Goal: Information Seeking & Learning: Learn about a topic

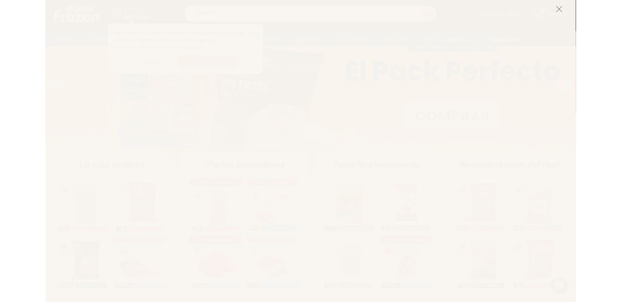
scroll to position [132, 0]
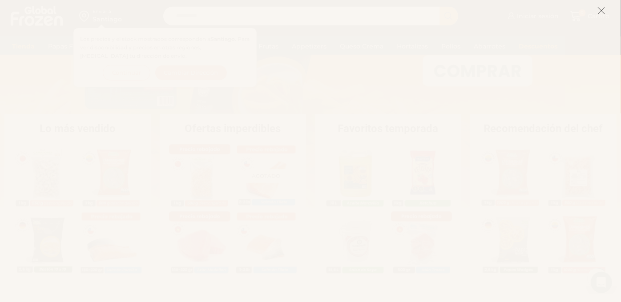
click at [600, 12] on icon at bounding box center [602, 11] width 8 height 8
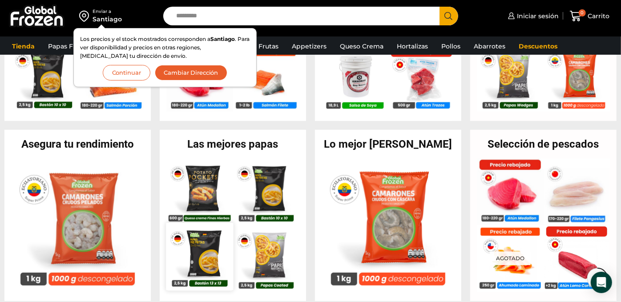
scroll to position [329, 0]
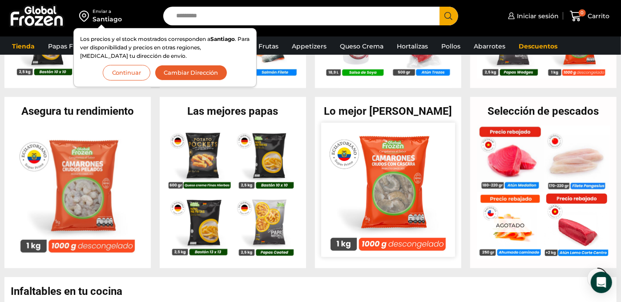
click at [404, 187] on img at bounding box center [388, 190] width 134 height 134
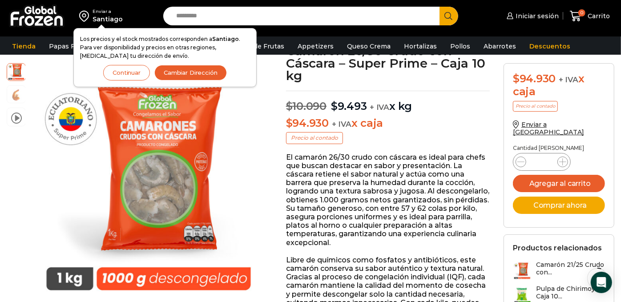
scroll to position [99, 0]
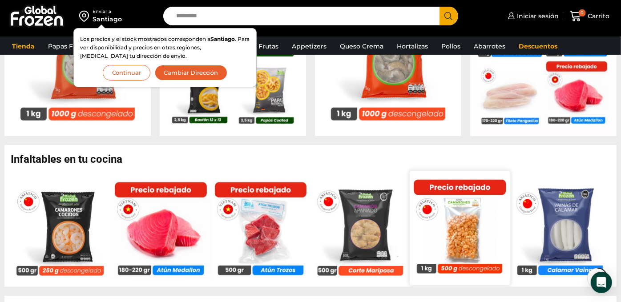
scroll to position [527, 0]
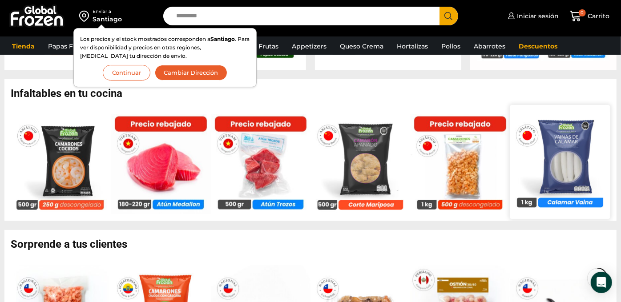
click at [571, 148] on img at bounding box center [560, 162] width 101 height 101
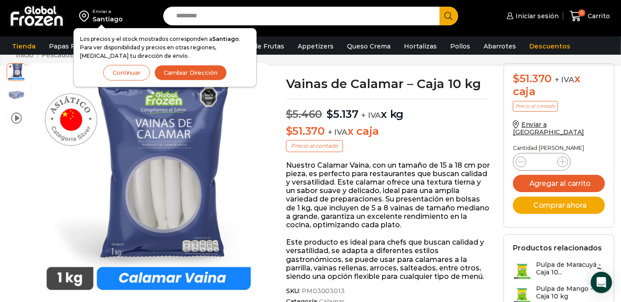
scroll to position [66, 0]
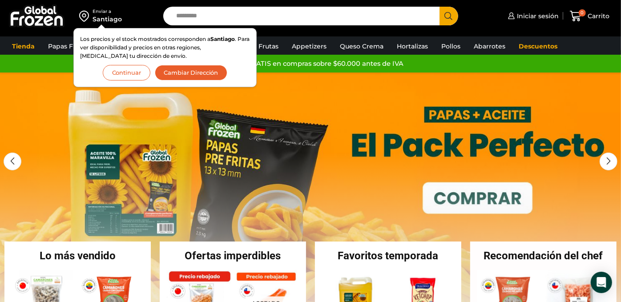
click at [134, 12] on div "Enviar a [GEOGRAPHIC_DATA] Los precios y el stock mostrados corresponden a [GEO…" at bounding box center [79, 16] width 150 height 32
click at [99, 17] on div "Santiago" at bounding box center [107, 19] width 29 height 9
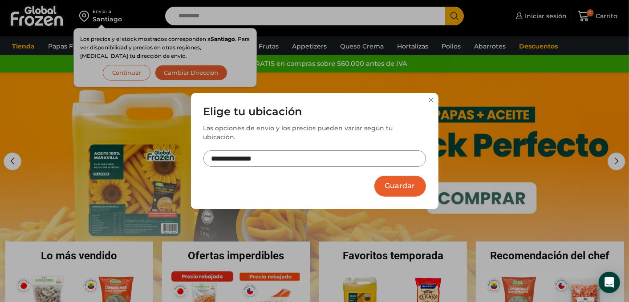
click at [418, 180] on button "Guardar" at bounding box center [400, 186] width 52 height 21
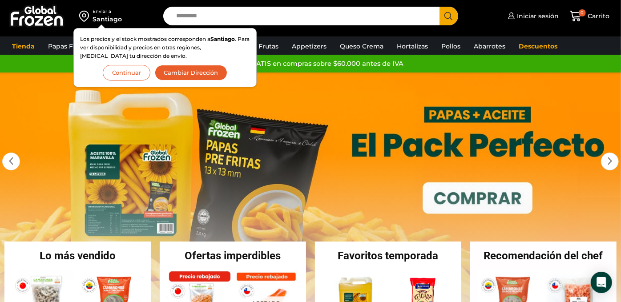
drag, startPoint x: 134, startPoint y: 73, endPoint x: 127, endPoint y: 88, distance: 16.5
click at [134, 73] on button "Continuar" at bounding box center [127, 73] width 48 height 16
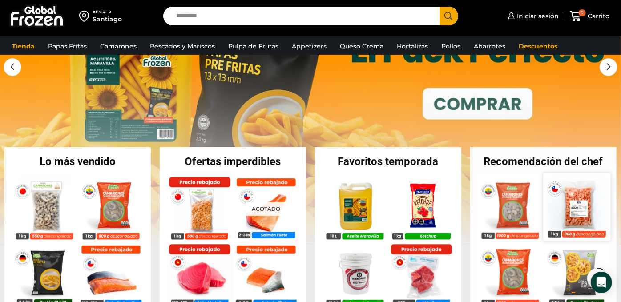
scroll to position [132, 0]
